Goal: Task Accomplishment & Management: Use online tool/utility

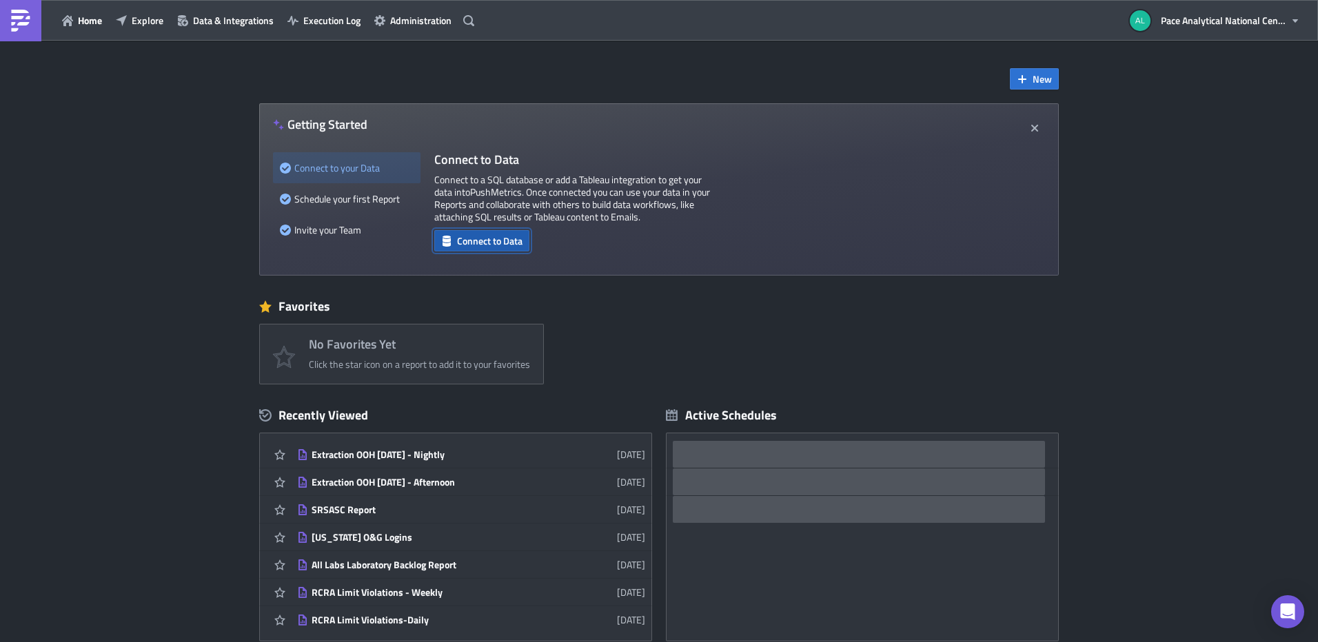
click at [475, 241] on span "Connect to Data" at bounding box center [489, 241] width 65 height 14
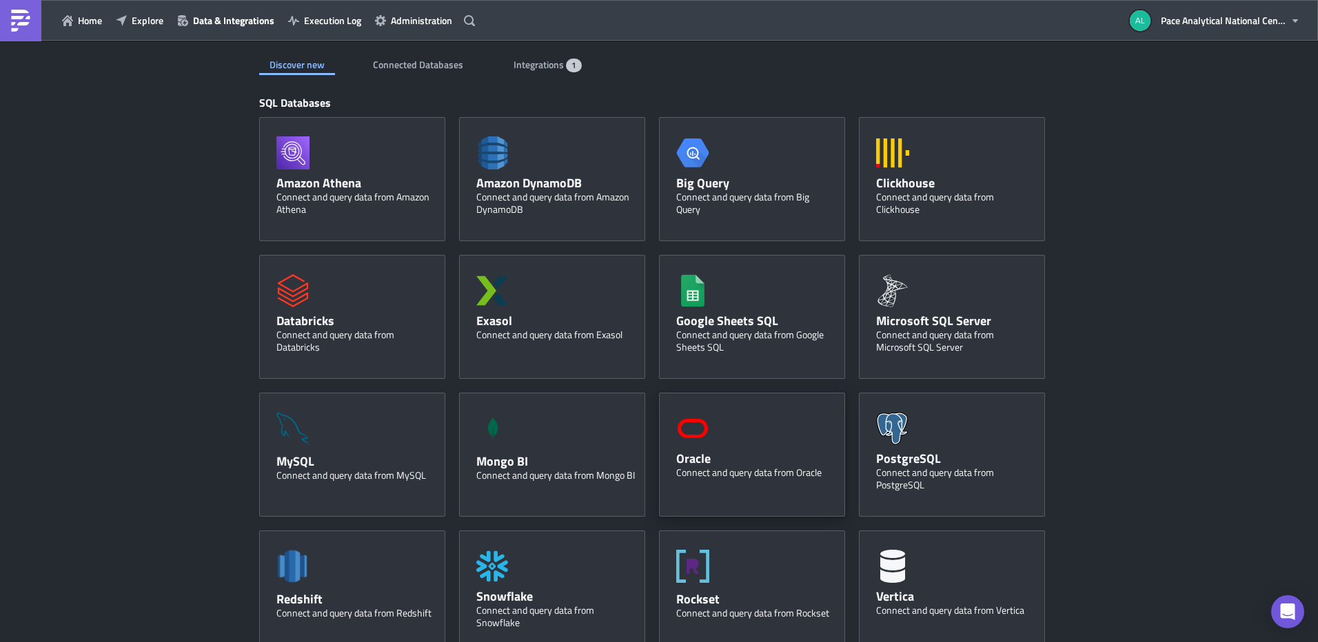
click at [721, 438] on div "Oracle Connect and query data from Oracle" at bounding box center [752, 455] width 186 height 124
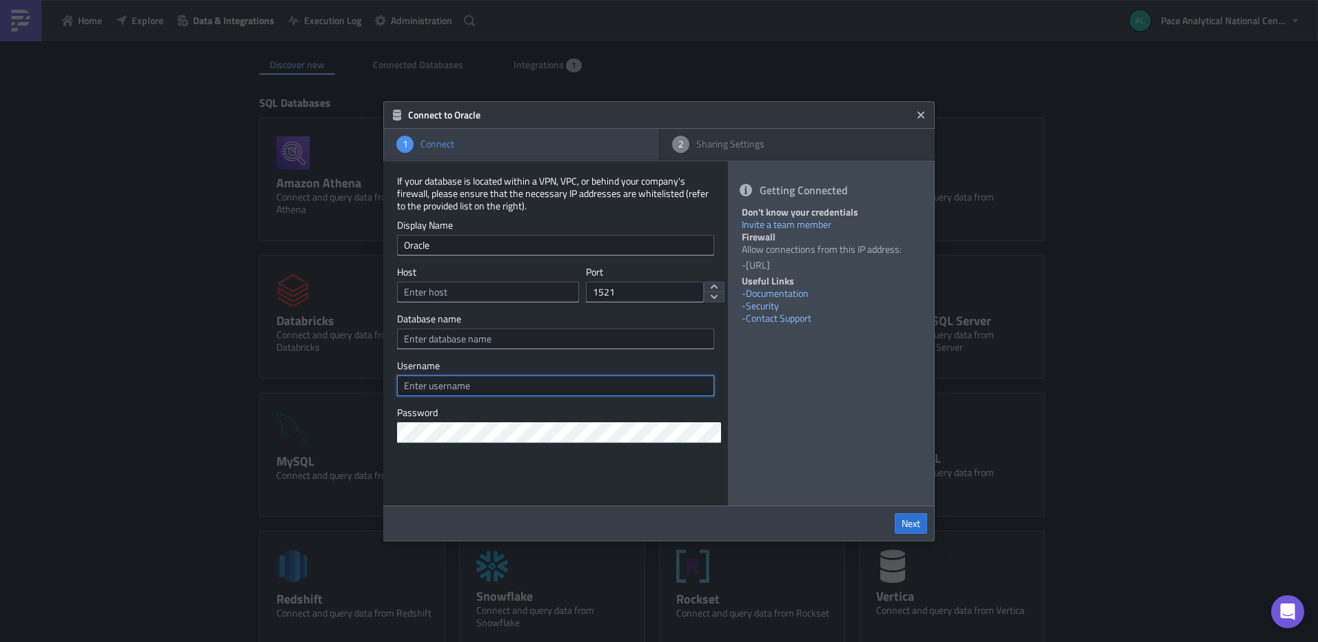
type input "https://bi.pacenational.com/"
click at [517, 294] on input "text" at bounding box center [488, 292] width 182 height 21
click at [527, 289] on input "text" at bounding box center [488, 292] width 182 height 21
paste input "10.0.0.23"
type input "10.0.0.23"
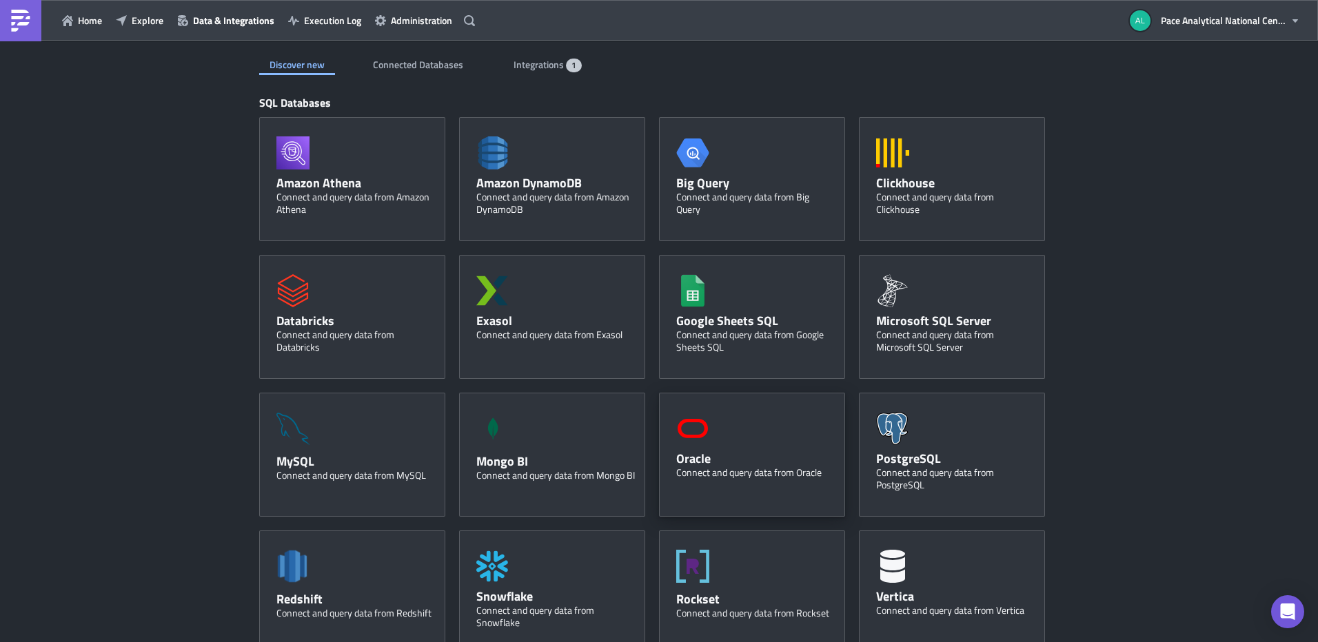
click at [711, 479] on div "Connect and query data from Oracle" at bounding box center [755, 473] width 159 height 12
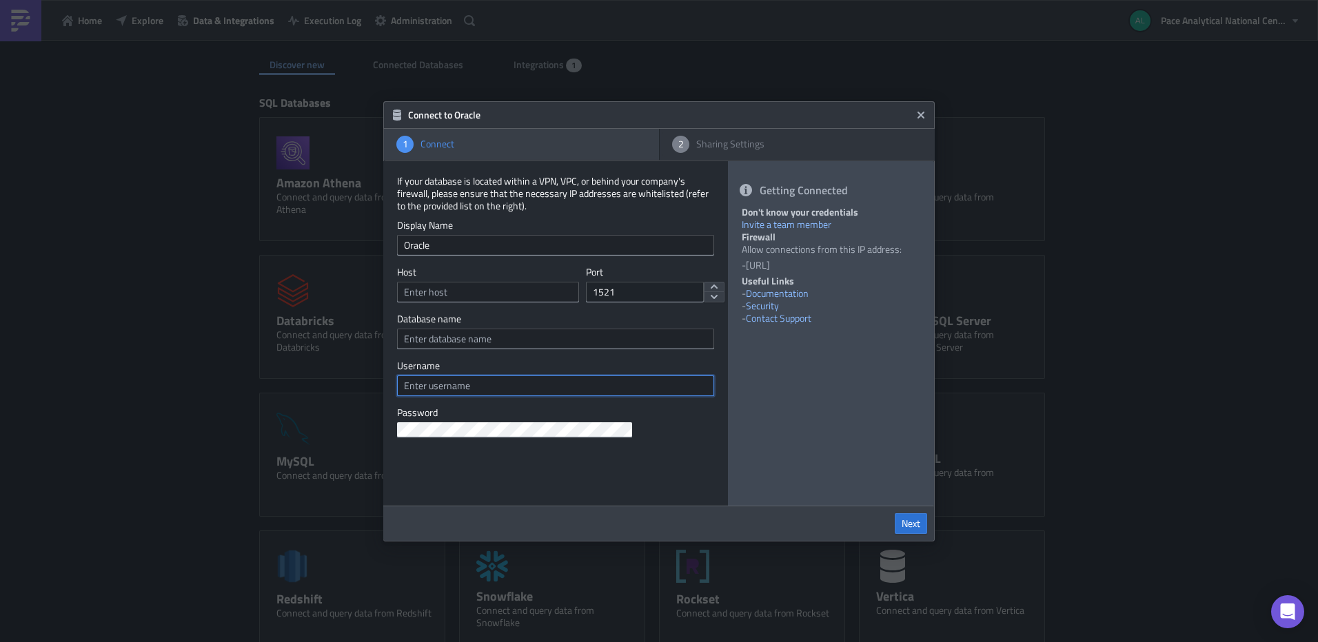
type input "https://bi.pacenational.com/"
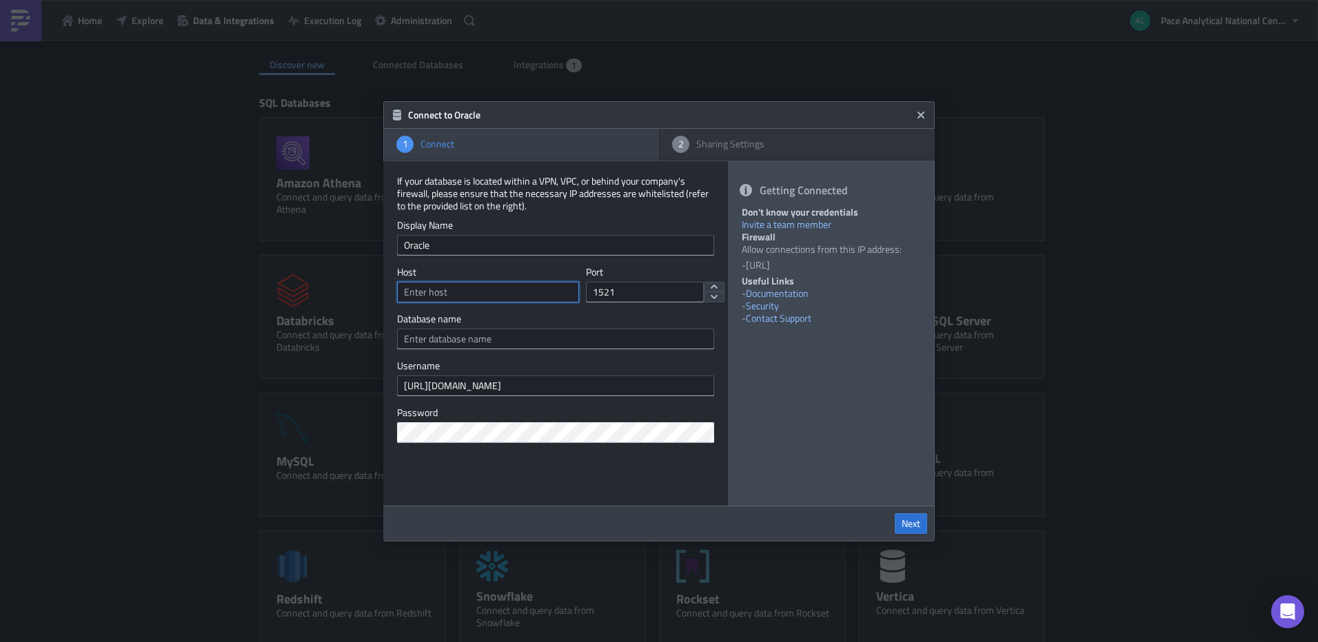
click at [449, 296] on input "text" at bounding box center [488, 292] width 182 height 21
paste input "10.0.0.23"
type input "10.0.0.23"
click at [451, 338] on input "text" at bounding box center [555, 339] width 317 height 21
type input "Seedpak"
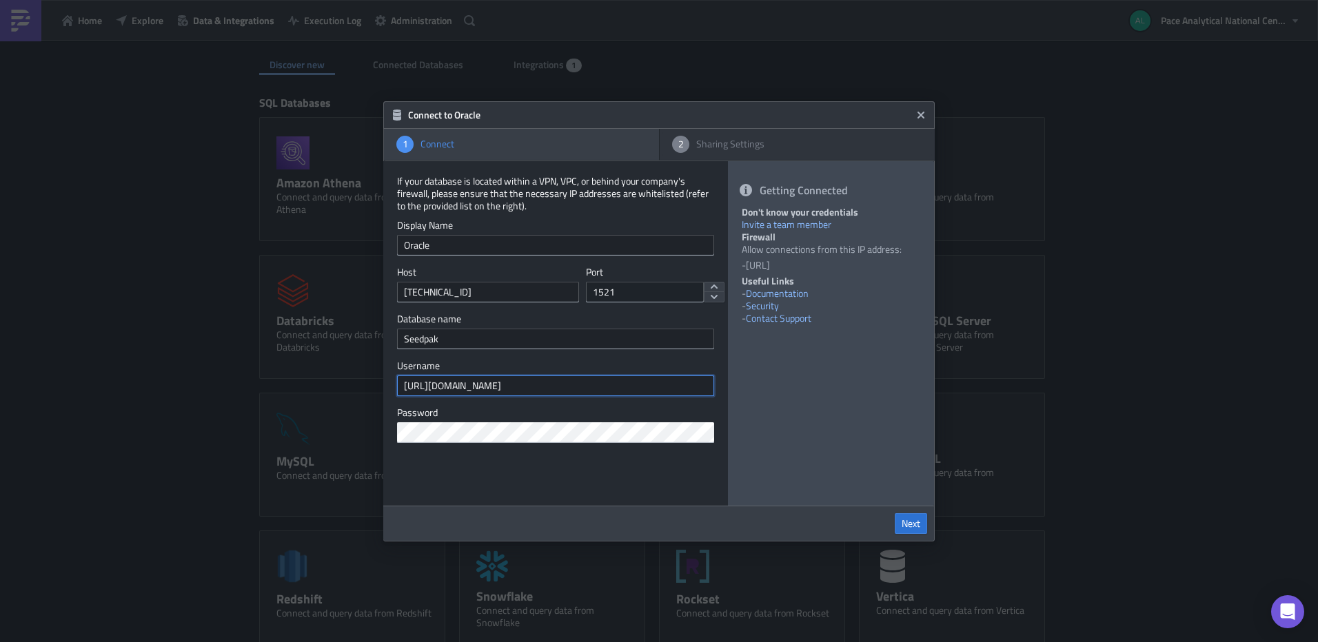
drag, startPoint x: 527, startPoint y: 385, endPoint x: 390, endPoint y: 381, distance: 137.2
click at [390, 381] on div "If your database is located within a VPN, VPC, or behind your company's firewal…" at bounding box center [555, 333] width 345 height 345
click at [369, 438] on div "Connect to Oracle 1 Connect 2 Sharing Settings If your database is located with…" at bounding box center [659, 321] width 1318 height 642
click at [414, 383] on input "text" at bounding box center [555, 386] width 317 height 21
type input "seedpak"
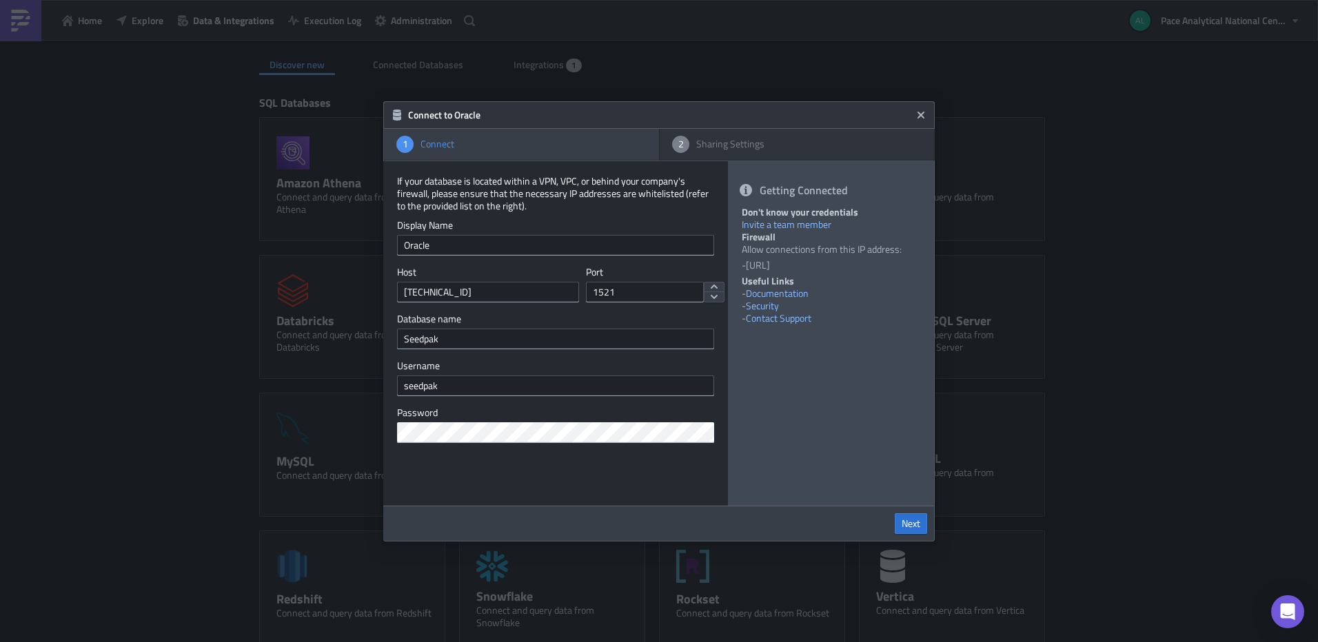
click at [811, 409] on div "Getting Connected Don't know your credentials Invite a team member Firewall All…" at bounding box center [831, 333] width 206 height 345
click at [910, 520] on span "Next" at bounding box center [911, 524] width 19 height 12
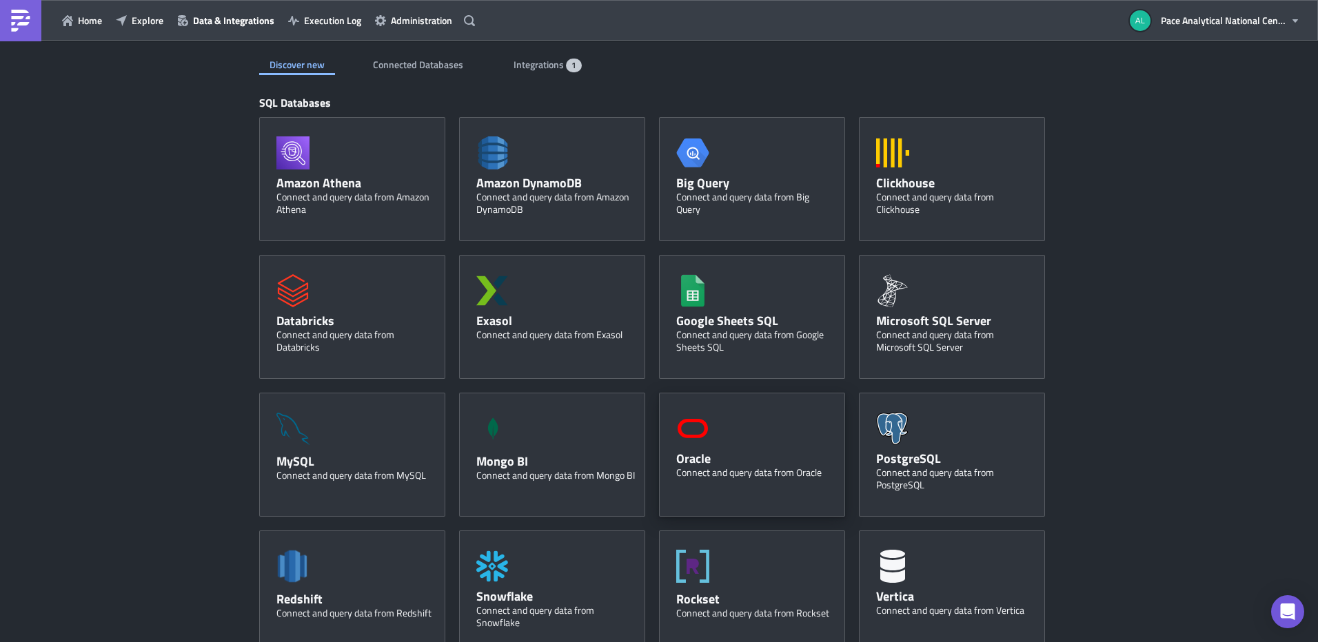
click at [744, 427] on div "Oracle Connect and query data from Oracle" at bounding box center [752, 455] width 186 height 124
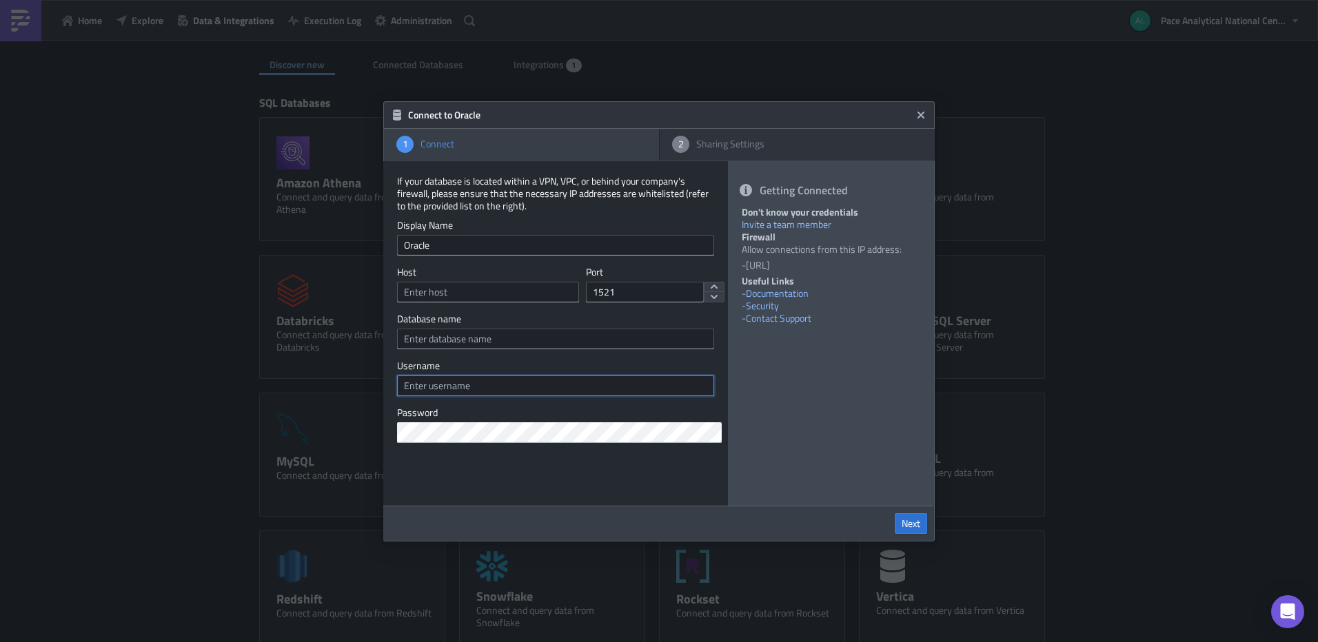
type input "https://bi.pacenational.com/"
drag, startPoint x: 536, startPoint y: 384, endPoint x: 373, endPoint y: 388, distance: 163.4
click at [373, 388] on div "Connect to Oracle 1 Connect 2 Sharing Settings If your database is located with…" at bounding box center [659, 321] width 1318 height 642
click at [316, 438] on div "Connect to Oracle 1 Connect 2 Sharing Settings If your database is located with…" at bounding box center [659, 321] width 1318 height 642
click at [467, 292] on input "text" at bounding box center [488, 292] width 182 height 21
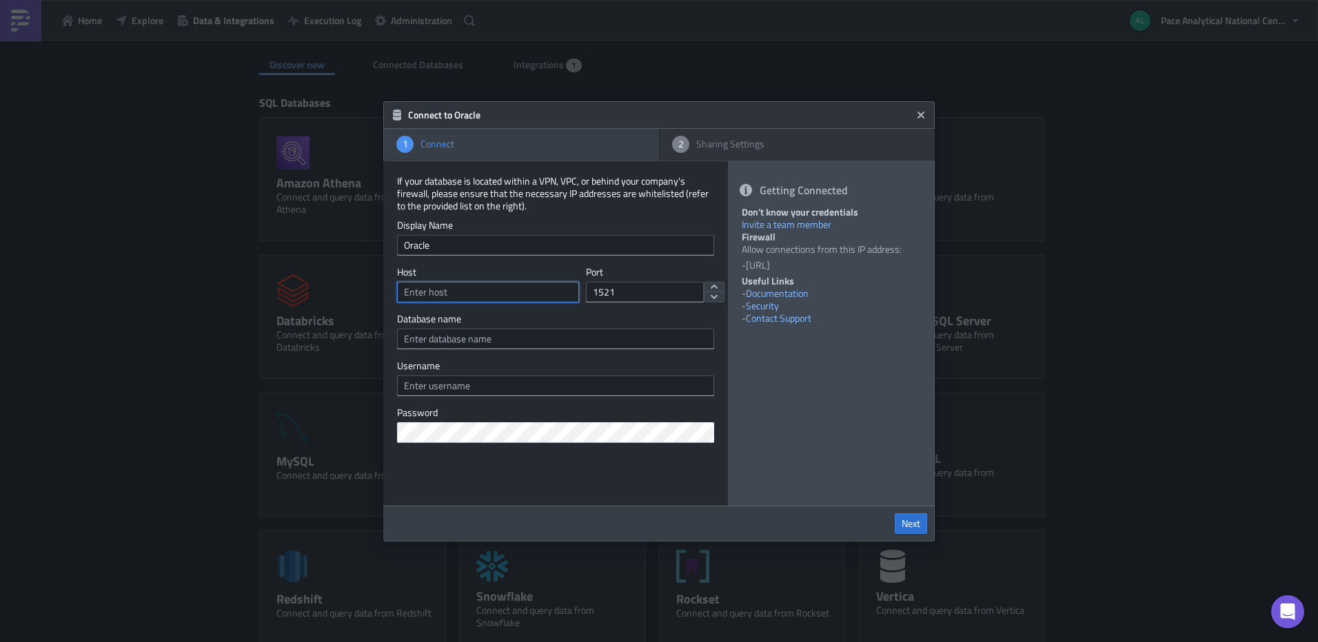
paste input "10.0.0.23"
type input "10.0.0.23"
click at [436, 341] on input "text" at bounding box center [555, 339] width 317 height 21
type input "seedpak"
type input "s"
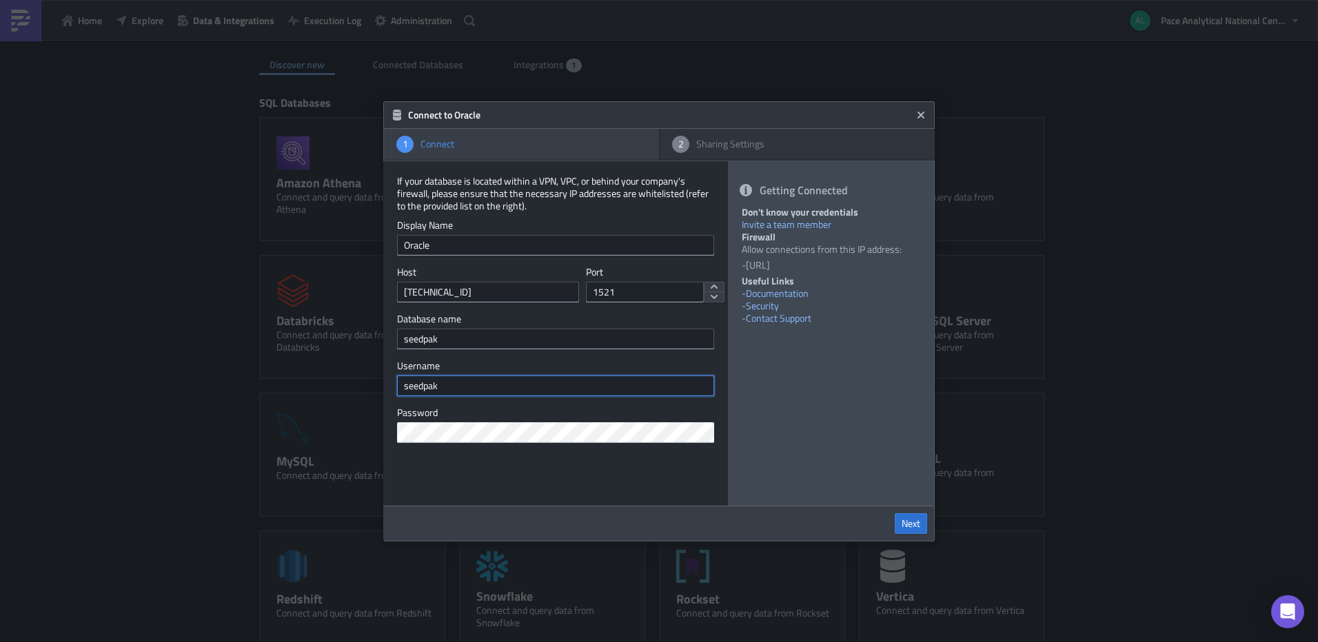
type input "seedpak"
click at [921, 116] on icon "Close" at bounding box center [921, 114] width 7 height 7
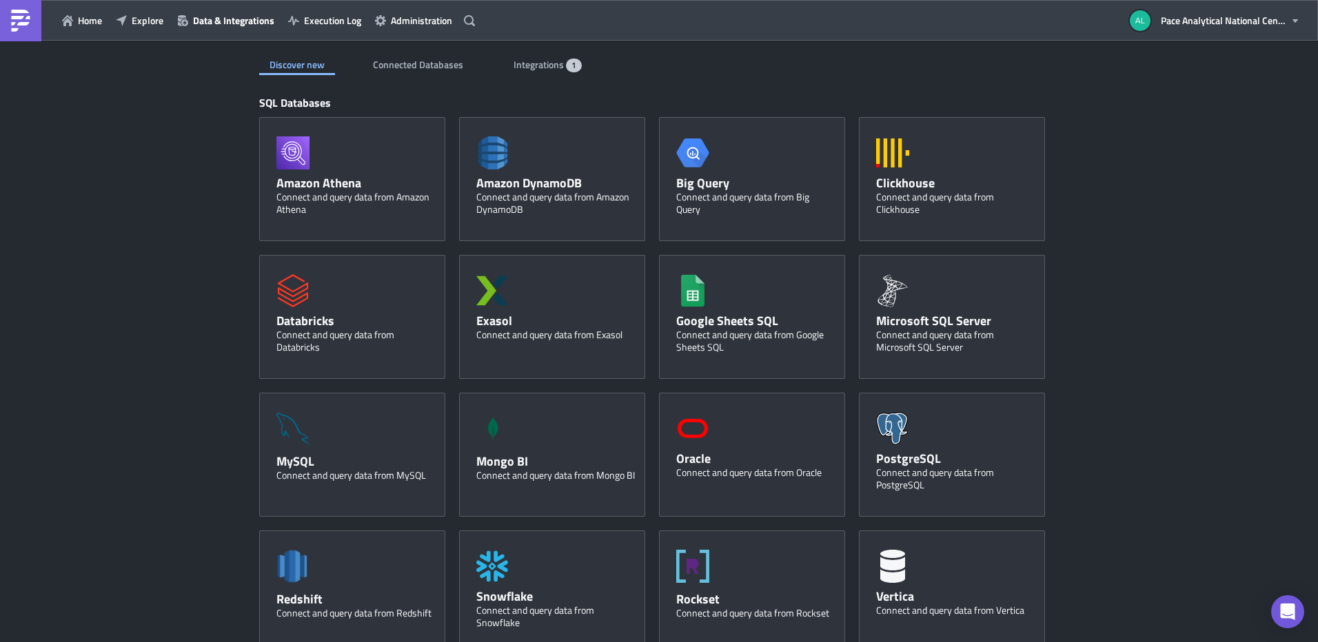
click at [1122, 158] on div "Discover new Connected Databases Integrations 1 SQL Databases Amazon Athena Con…" at bounding box center [659, 582] width 1318 height 1083
